Goal: Information Seeking & Learning: Compare options

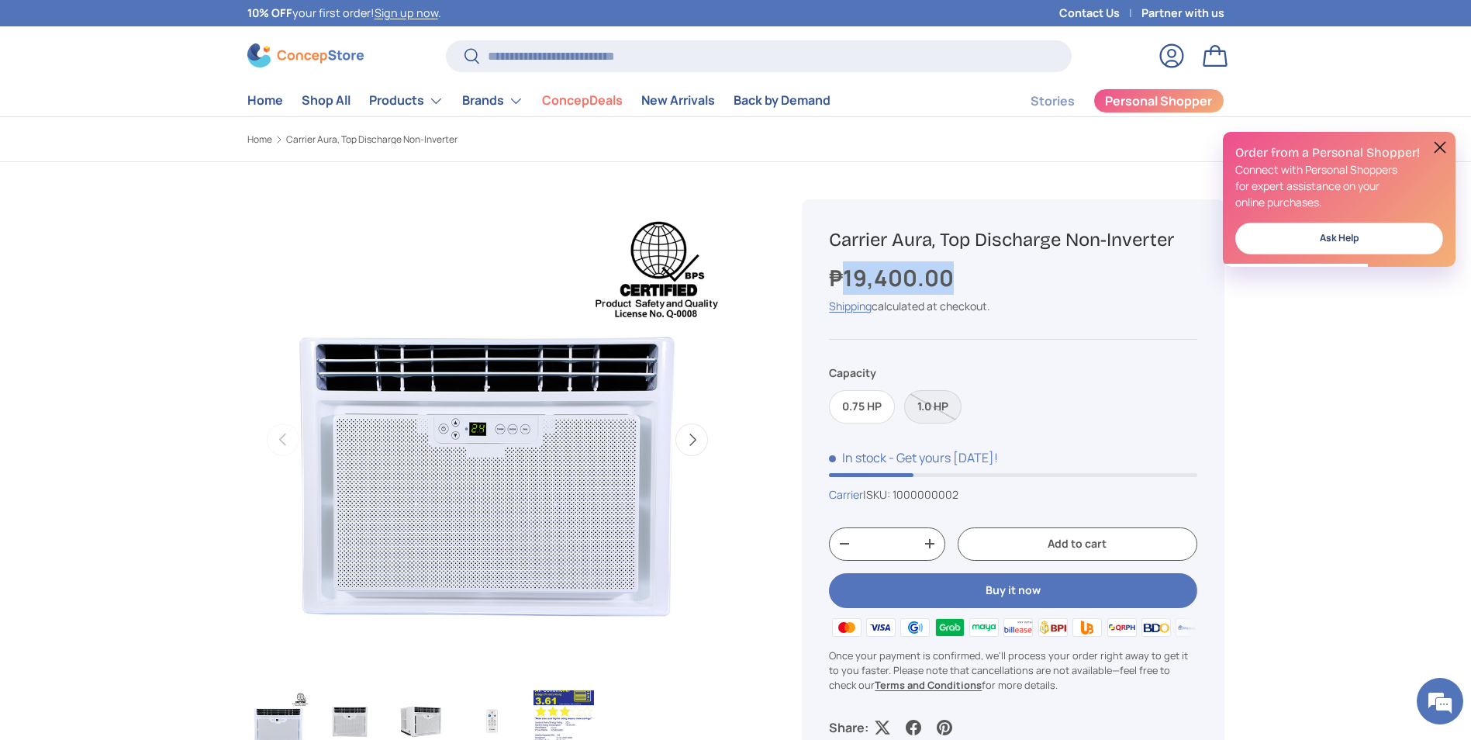
drag, startPoint x: 957, startPoint y: 281, endPoint x: 844, endPoint y: 279, distance: 112.4
click at [844, 279] on div "₱19,400.00" at bounding box center [1013, 277] width 368 height 33
copy strong "19,400.00"
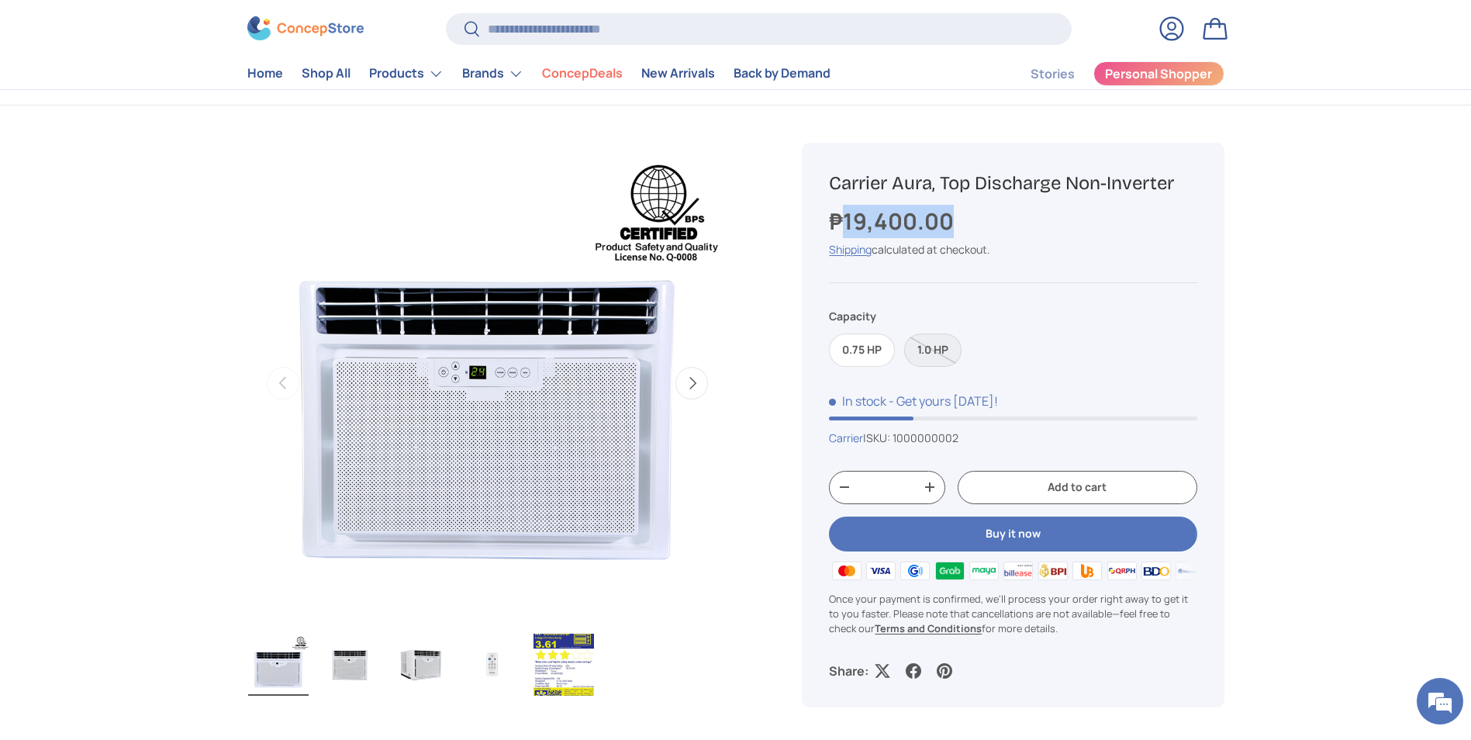
scroll to position [233, 0]
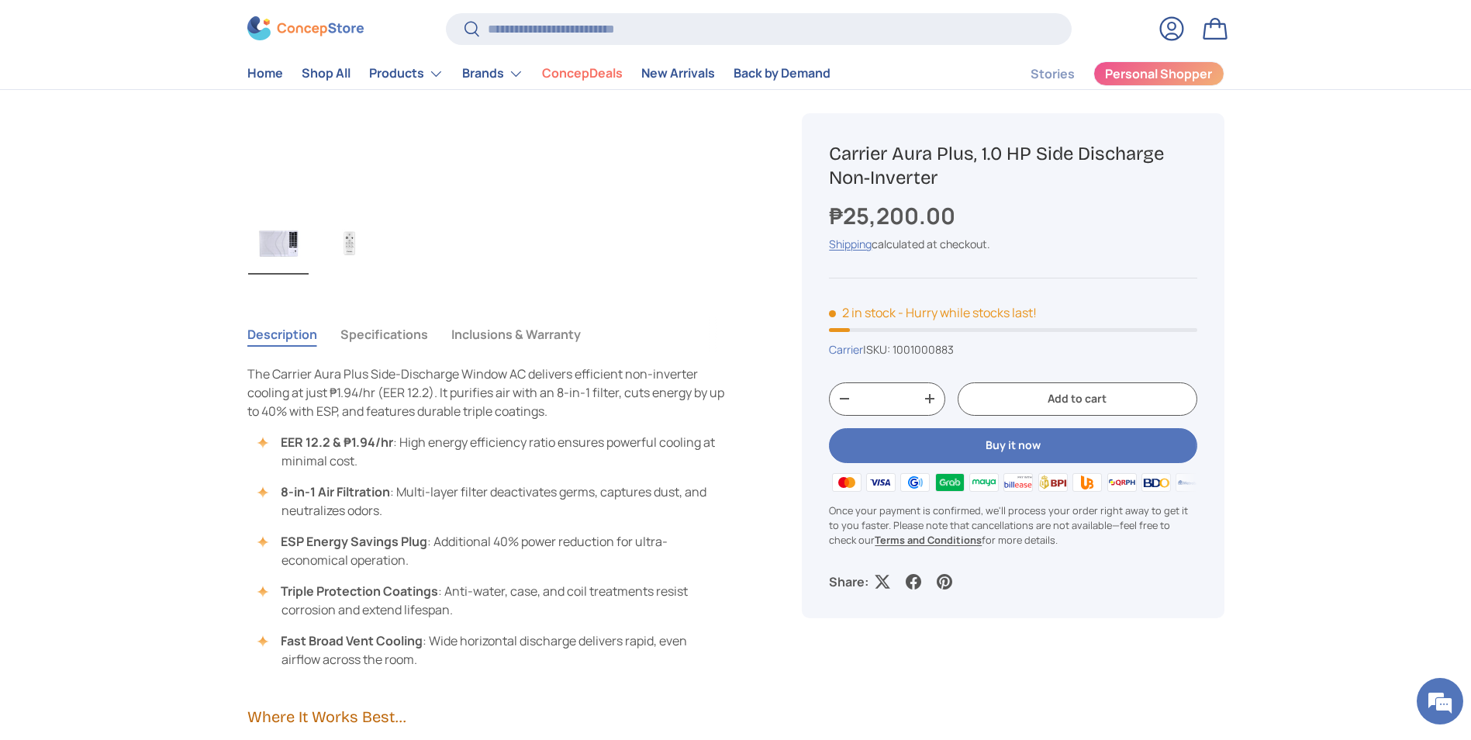
scroll to position [775, 0]
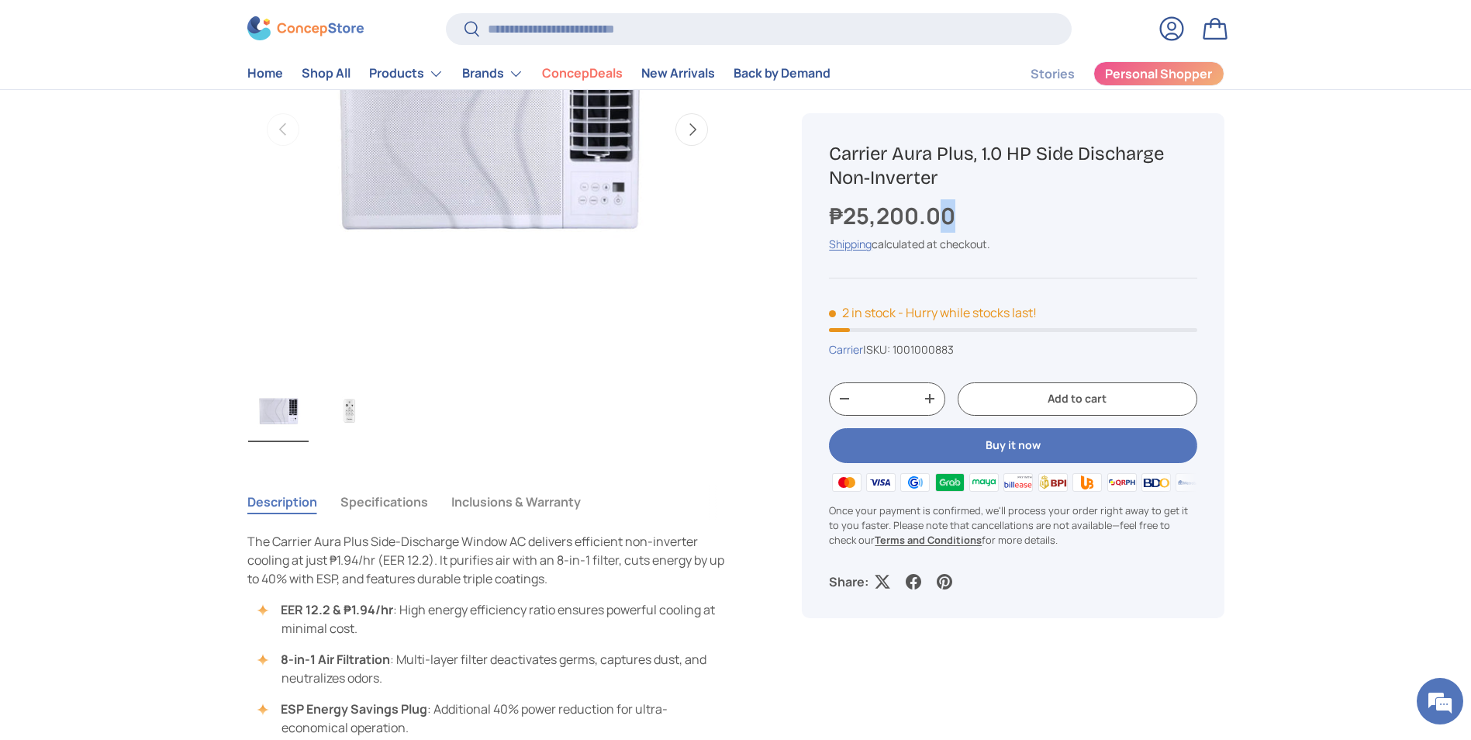
drag, startPoint x: 962, startPoint y: 214, endPoint x: 946, endPoint y: 214, distance: 16.3
click at [945, 214] on div "₱25,200.00" at bounding box center [1013, 215] width 368 height 33
drag, startPoint x: 946, startPoint y: 214, endPoint x: 846, endPoint y: 212, distance: 100.0
click at [846, 212] on strong "₱25,200.00" at bounding box center [894, 215] width 130 height 31
copy strong "25,200"
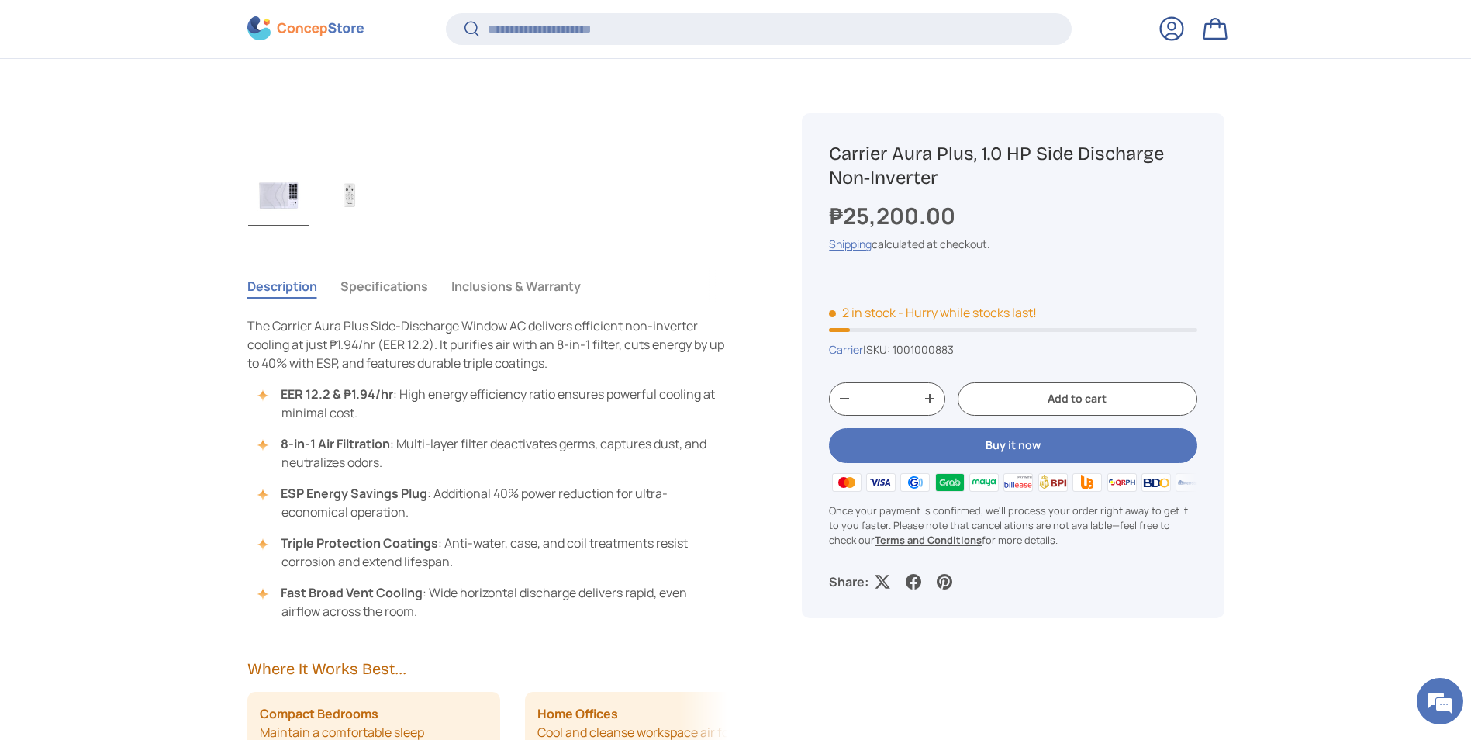
scroll to position [775, 0]
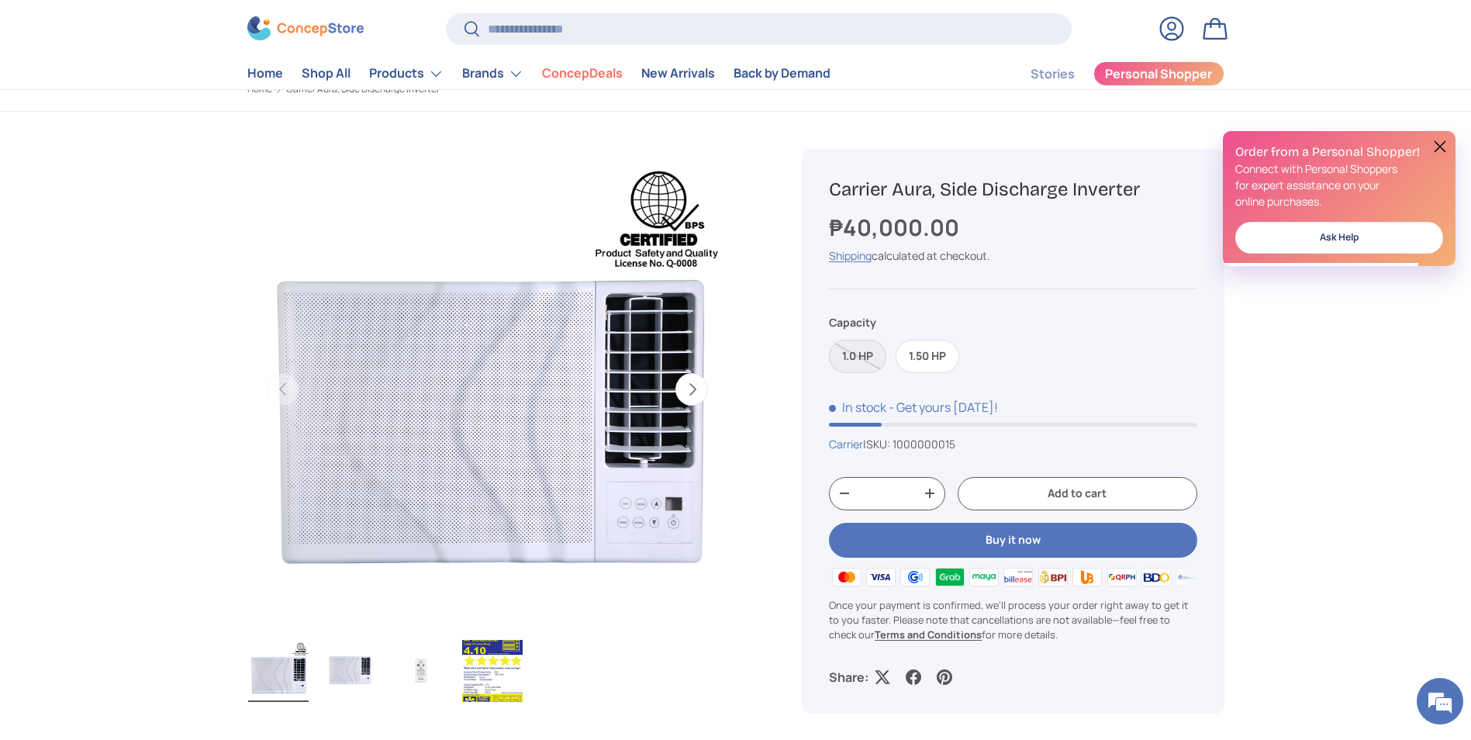
scroll to position [78, 0]
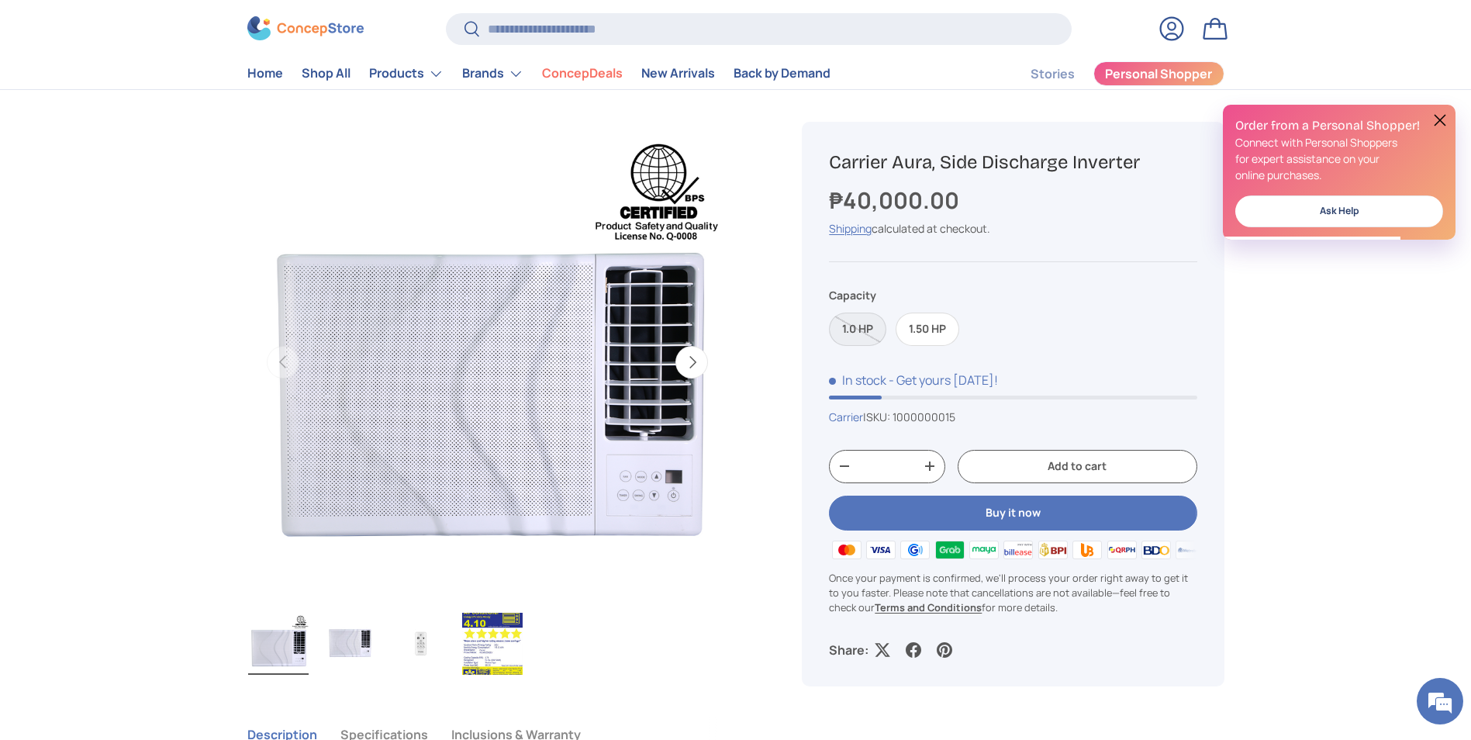
click at [874, 327] on label "1.0 HP" at bounding box center [857, 328] width 57 height 33
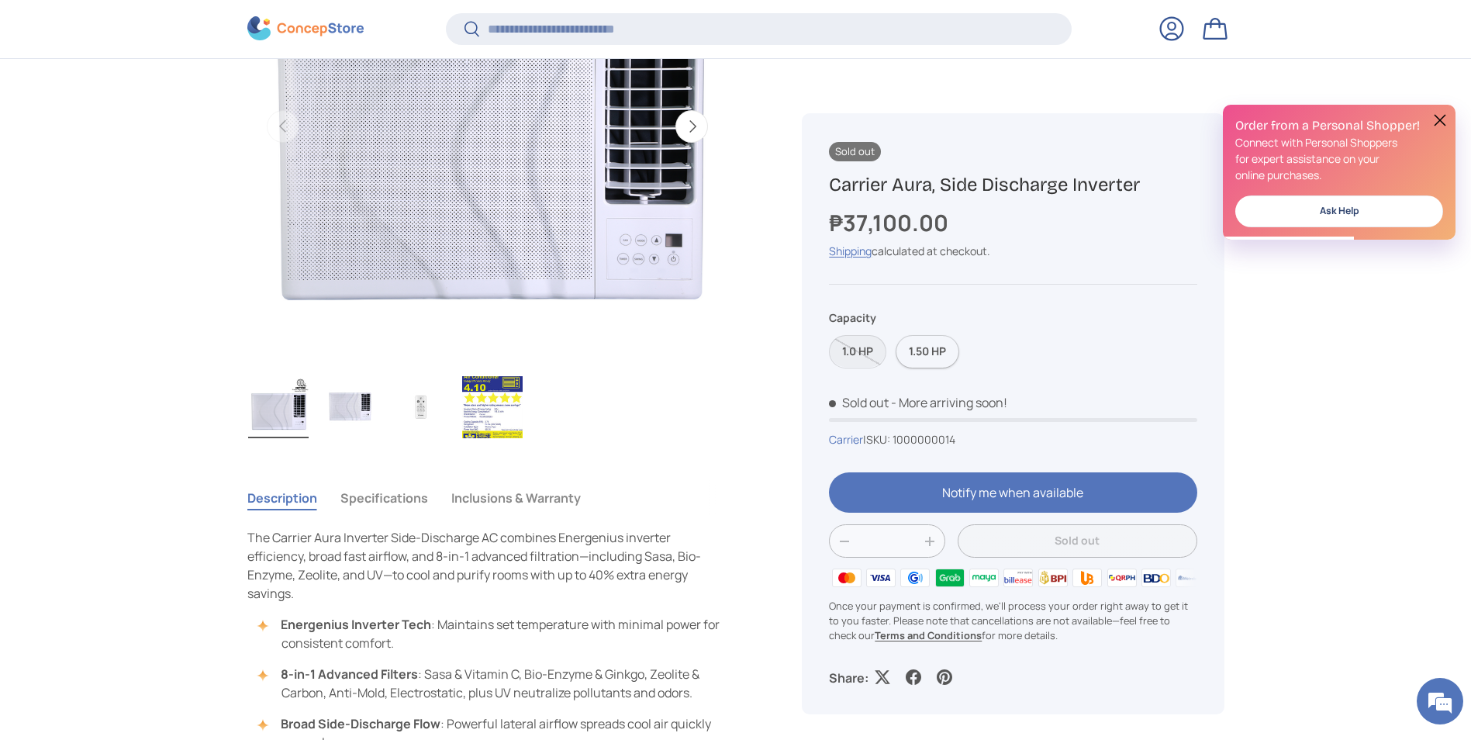
scroll to position [307, 0]
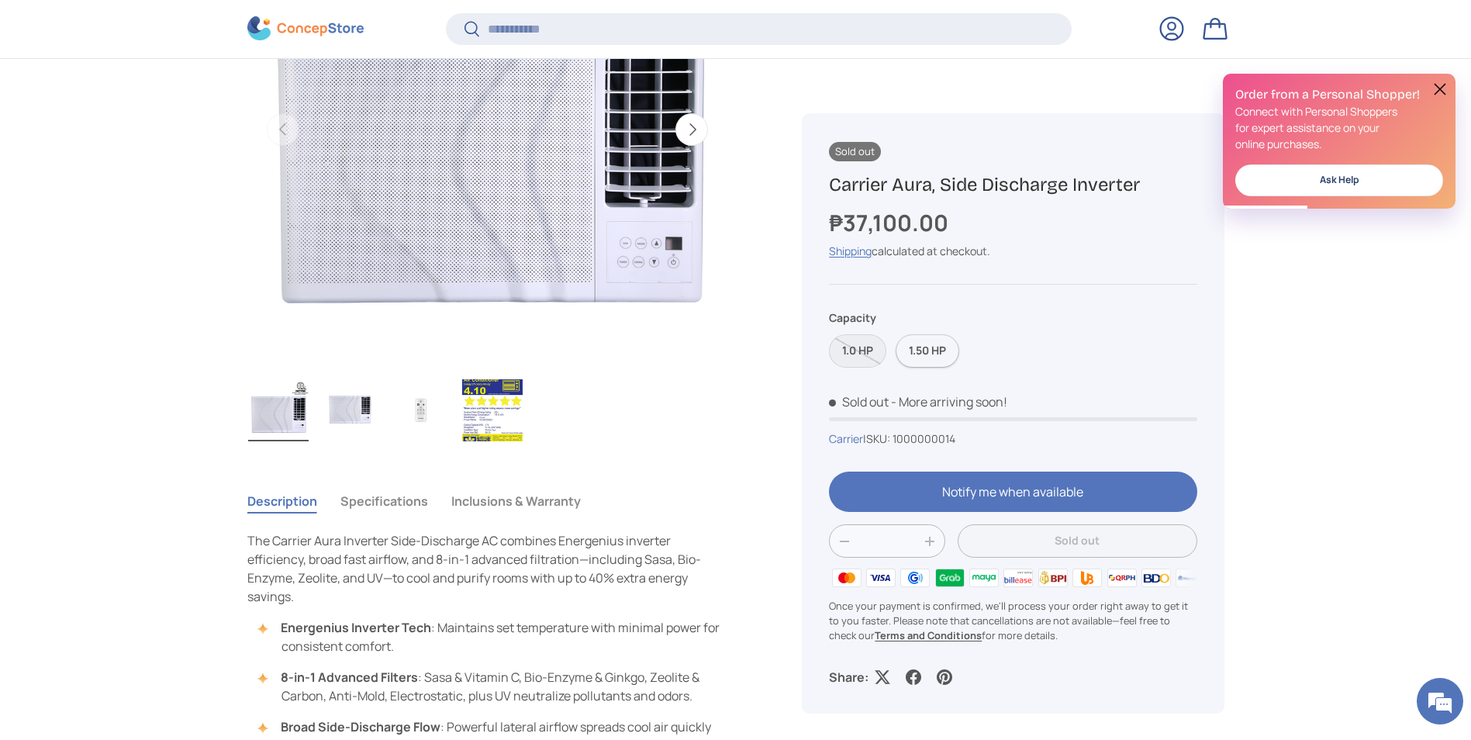
click at [923, 346] on label "1.50 HP" at bounding box center [928, 351] width 64 height 33
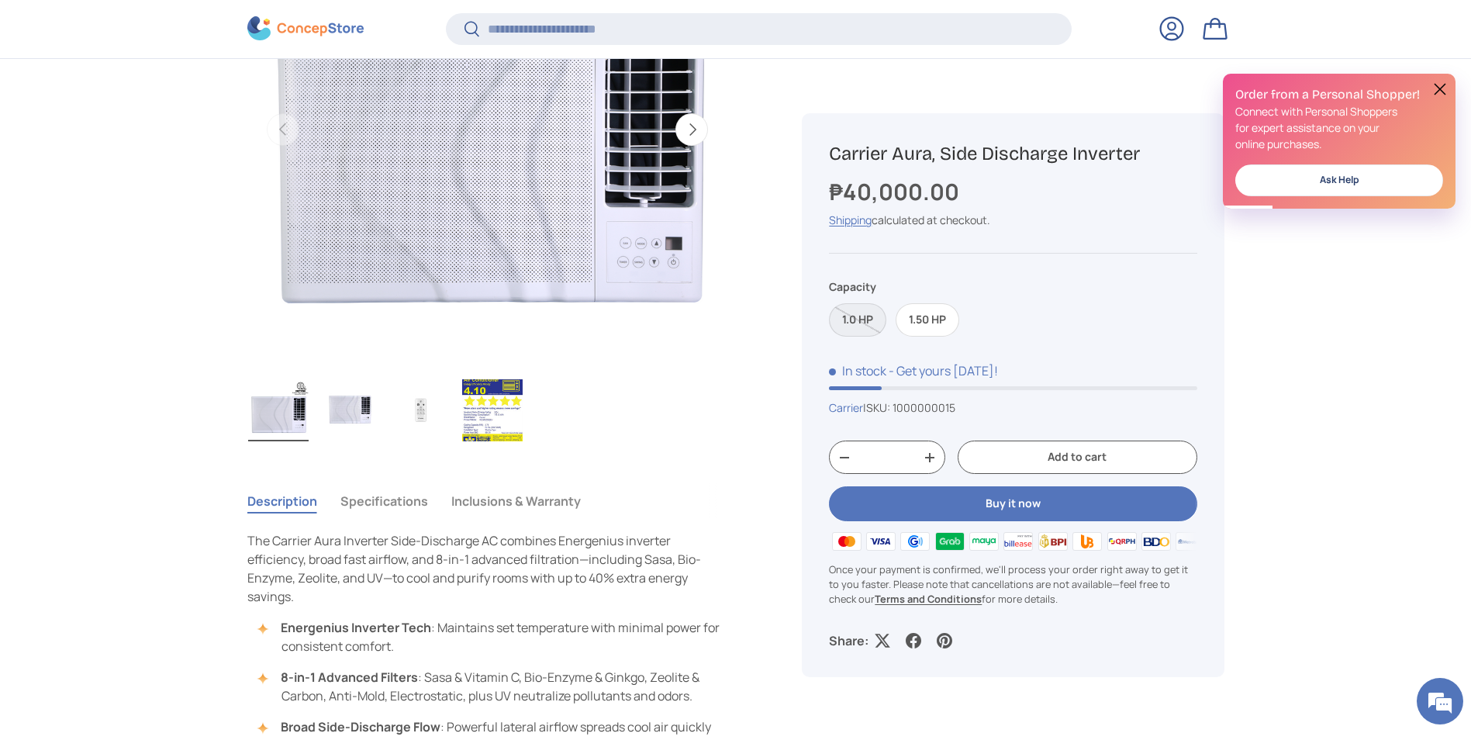
click at [863, 315] on label "1.0 HP" at bounding box center [857, 320] width 57 height 33
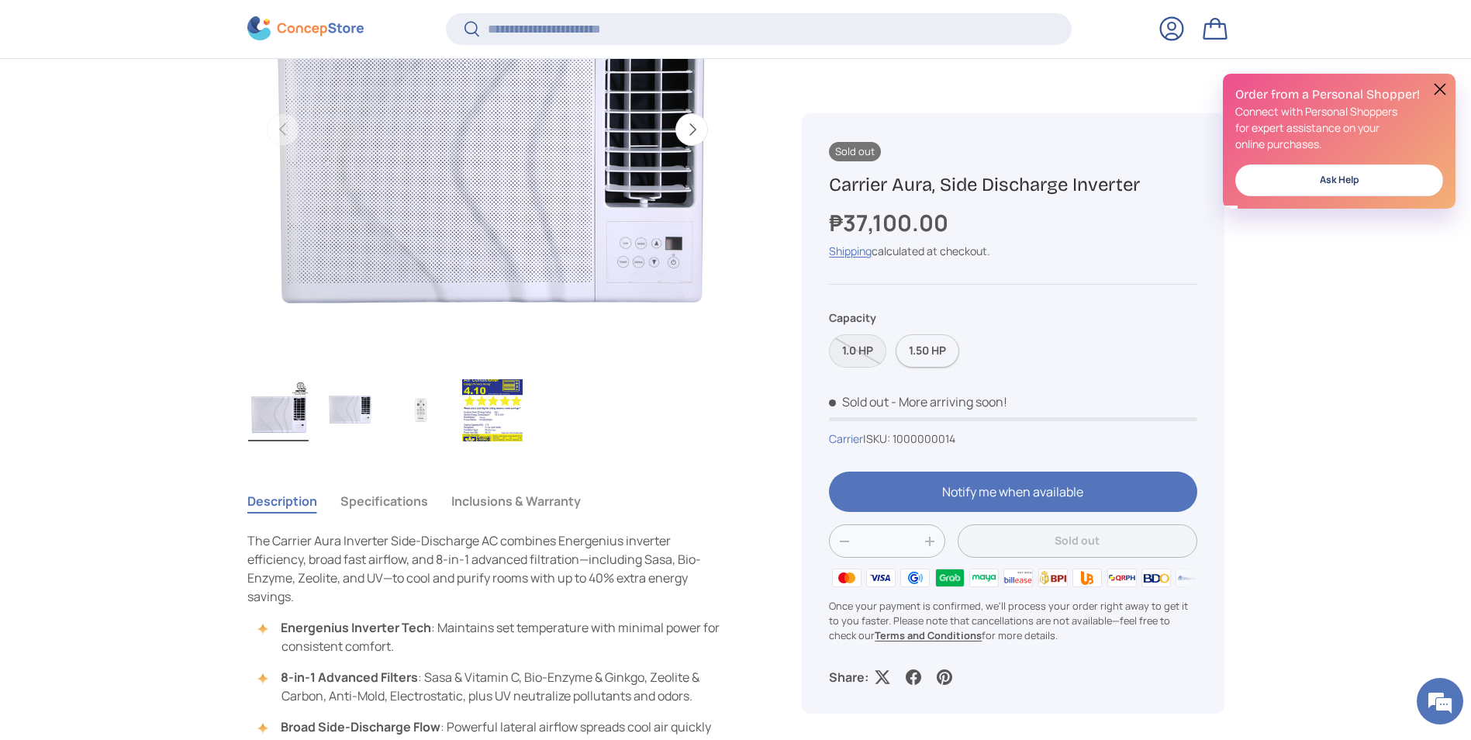
click at [926, 347] on label "1.50 HP" at bounding box center [928, 351] width 64 height 33
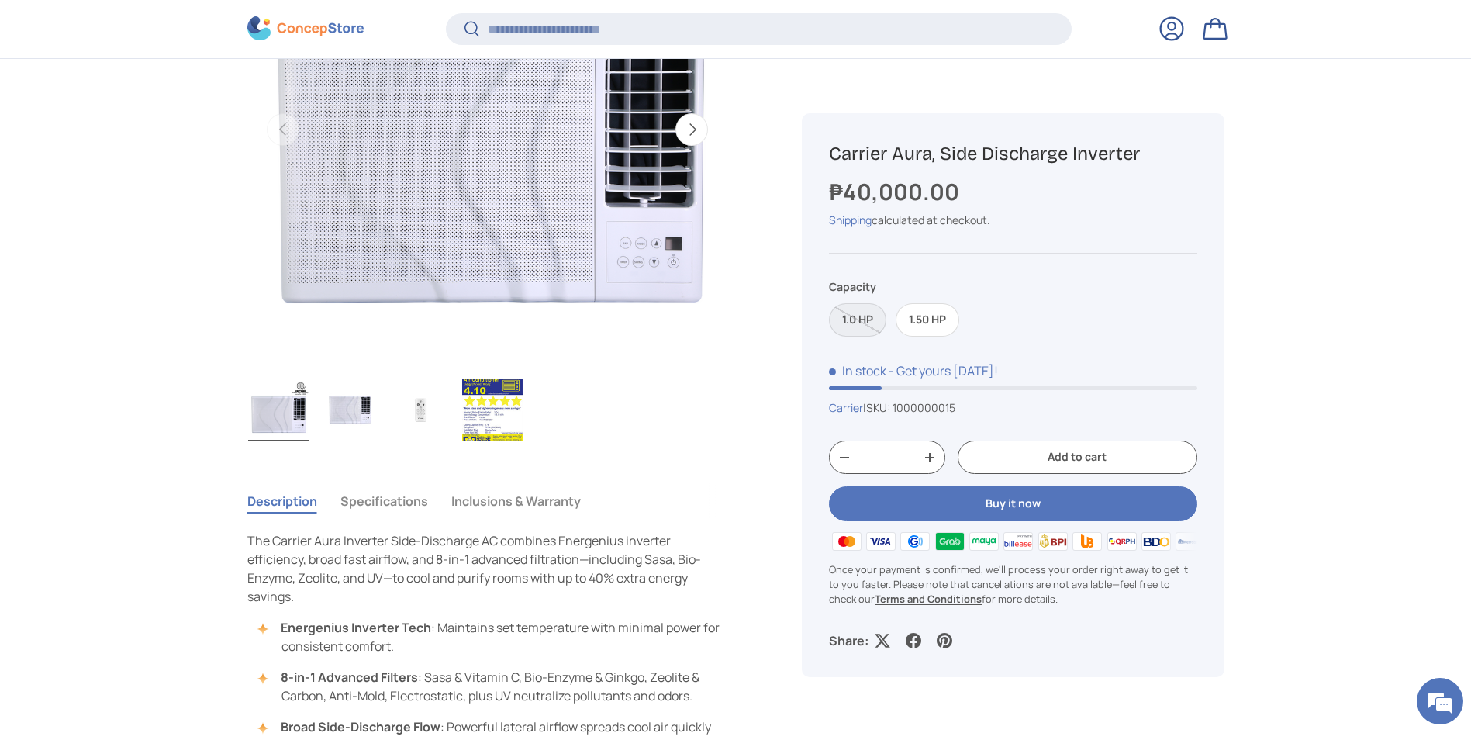
click at [859, 329] on label "1.0 HP" at bounding box center [857, 320] width 57 height 33
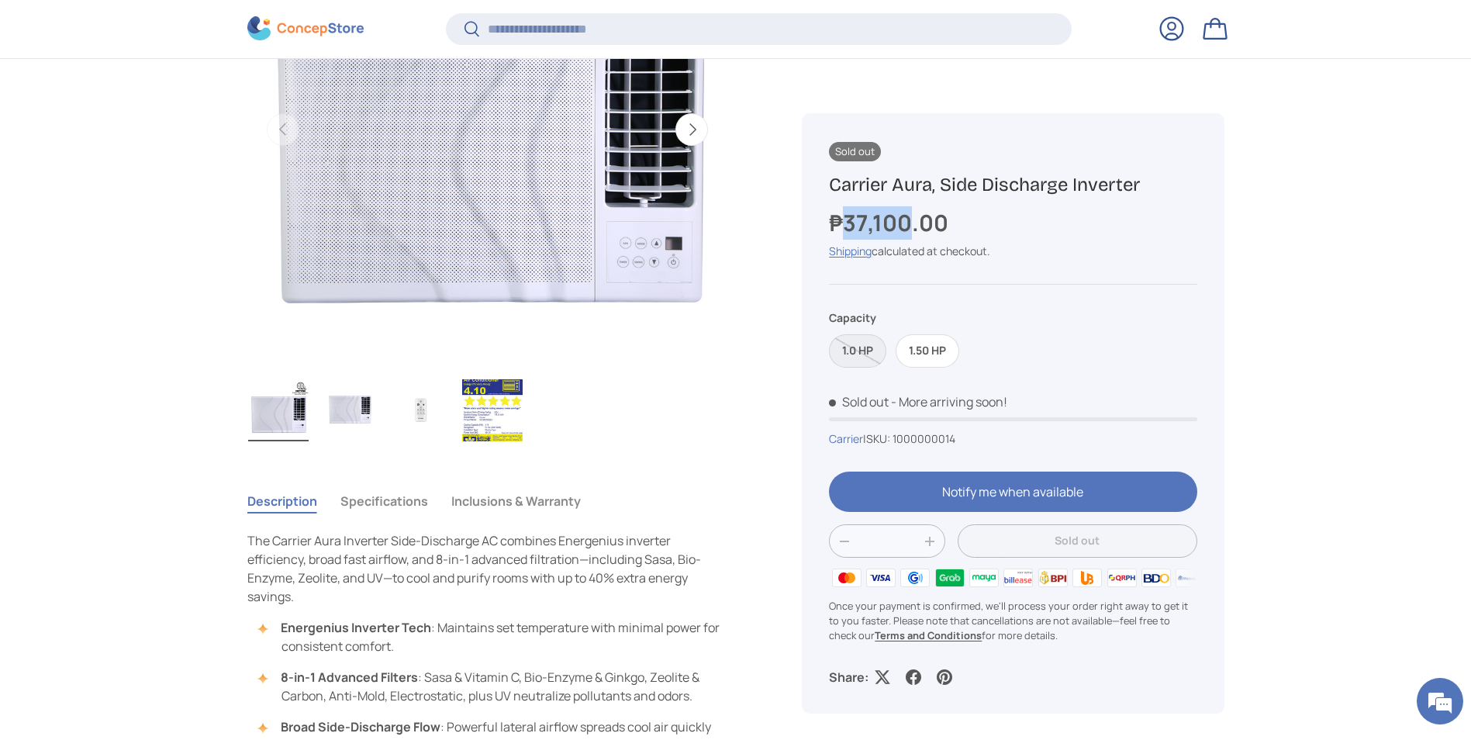
drag, startPoint x: 911, startPoint y: 226, endPoint x: 844, endPoint y: 226, distance: 66.7
click at [844, 226] on strong "₱37,100.00" at bounding box center [890, 222] width 123 height 31
copy strong "37,100"
